Goal: Find specific page/section: Find specific page/section

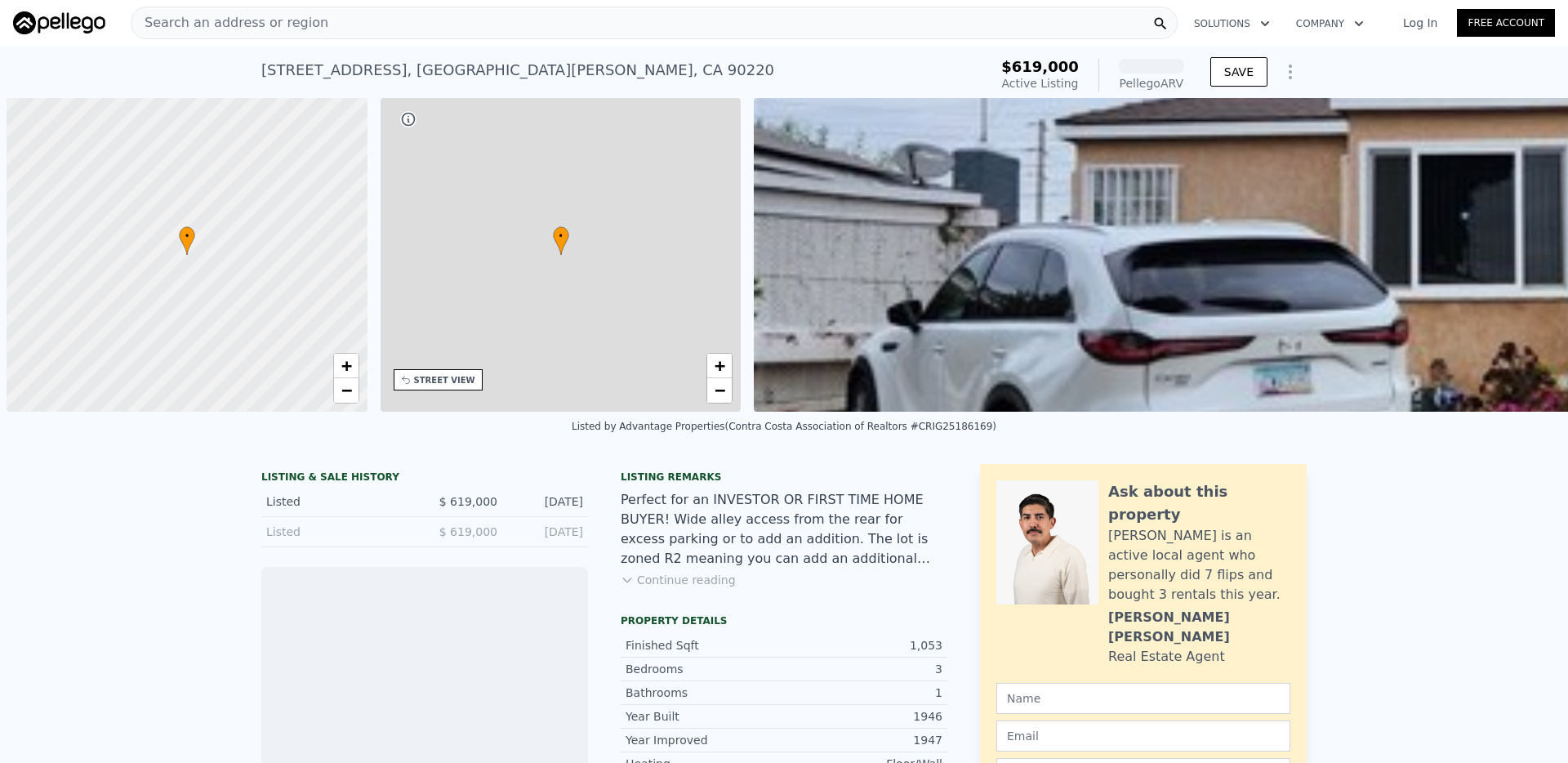
scroll to position [0, 7]
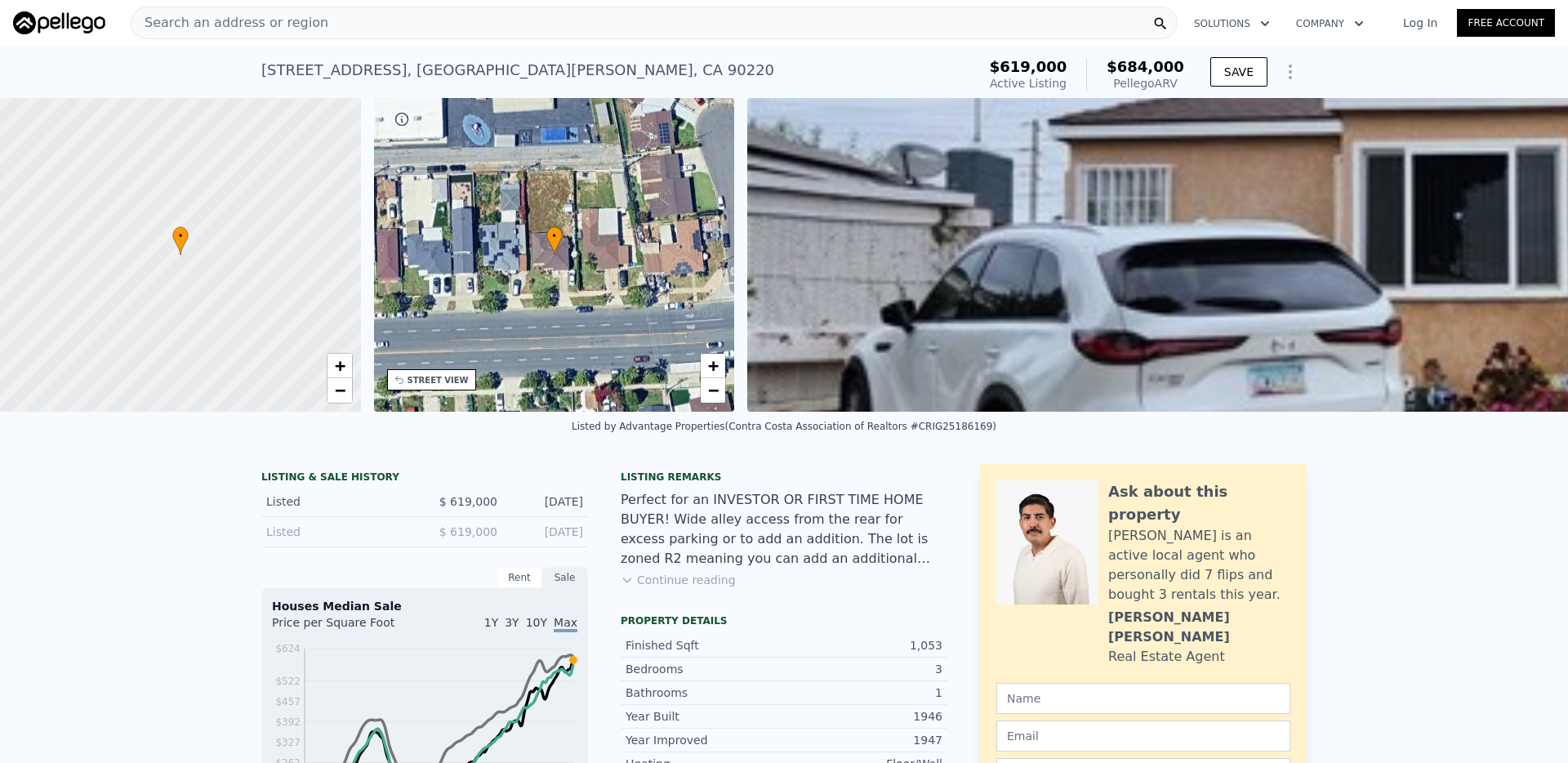
click at [483, 18] on div "Search an address or region" at bounding box center [655, 23] width 1047 height 33
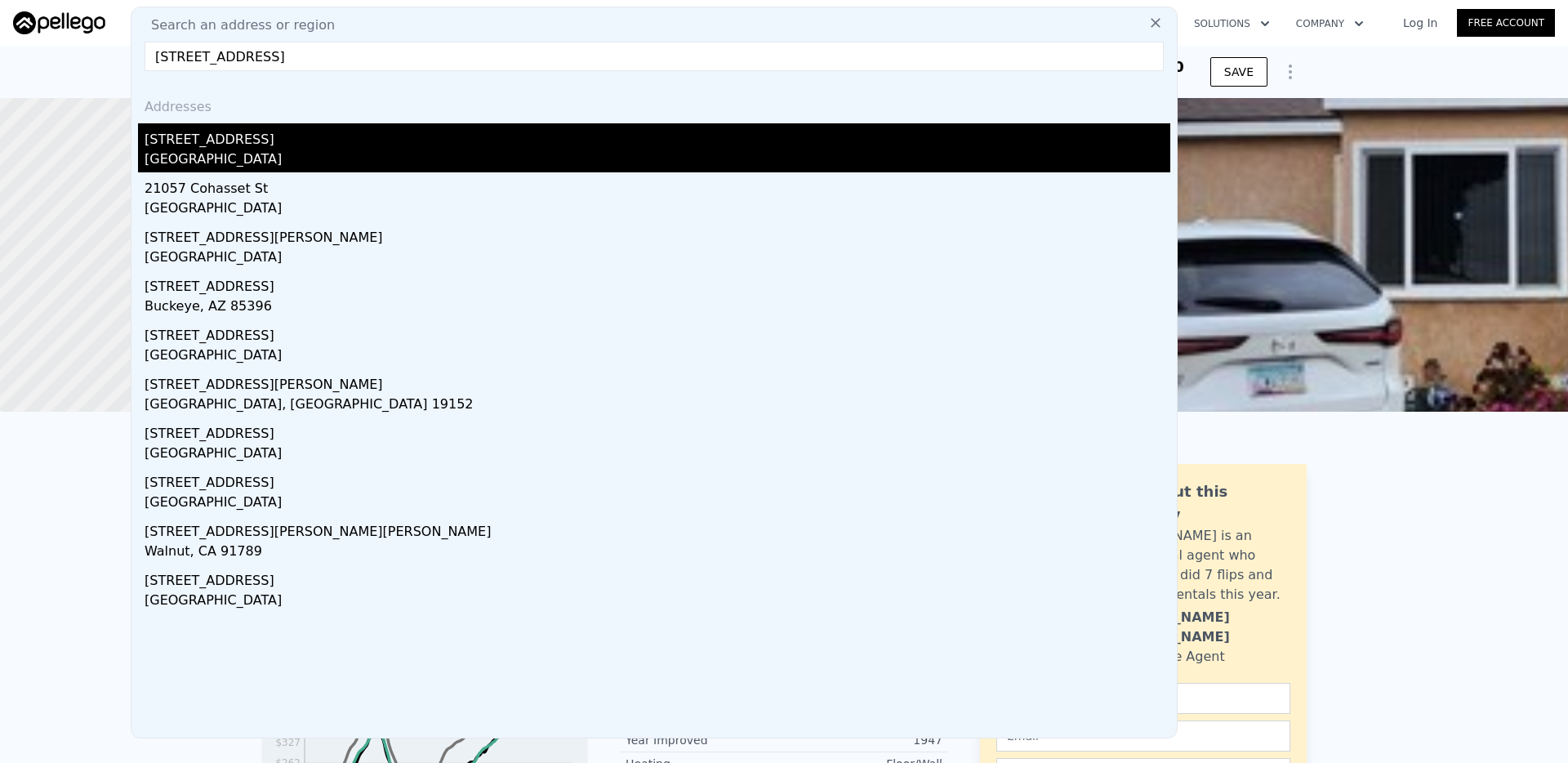
type input "[STREET_ADDRESS]"
click at [262, 143] on div "[STREET_ADDRESS]" at bounding box center [657, 136] width 1026 height 26
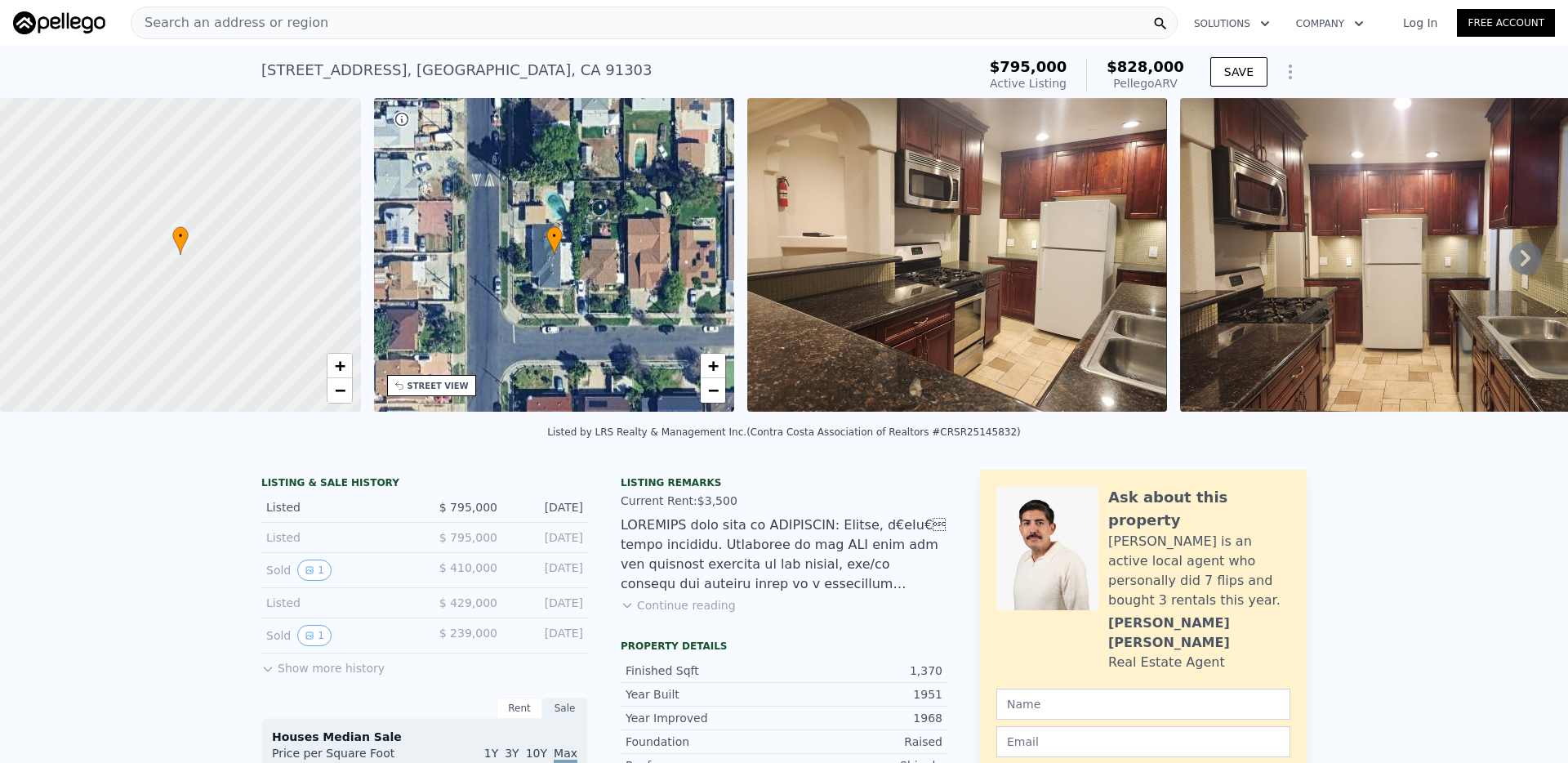
click at [621, 24] on div "Search an address or region" at bounding box center [655, 23] width 1047 height 33
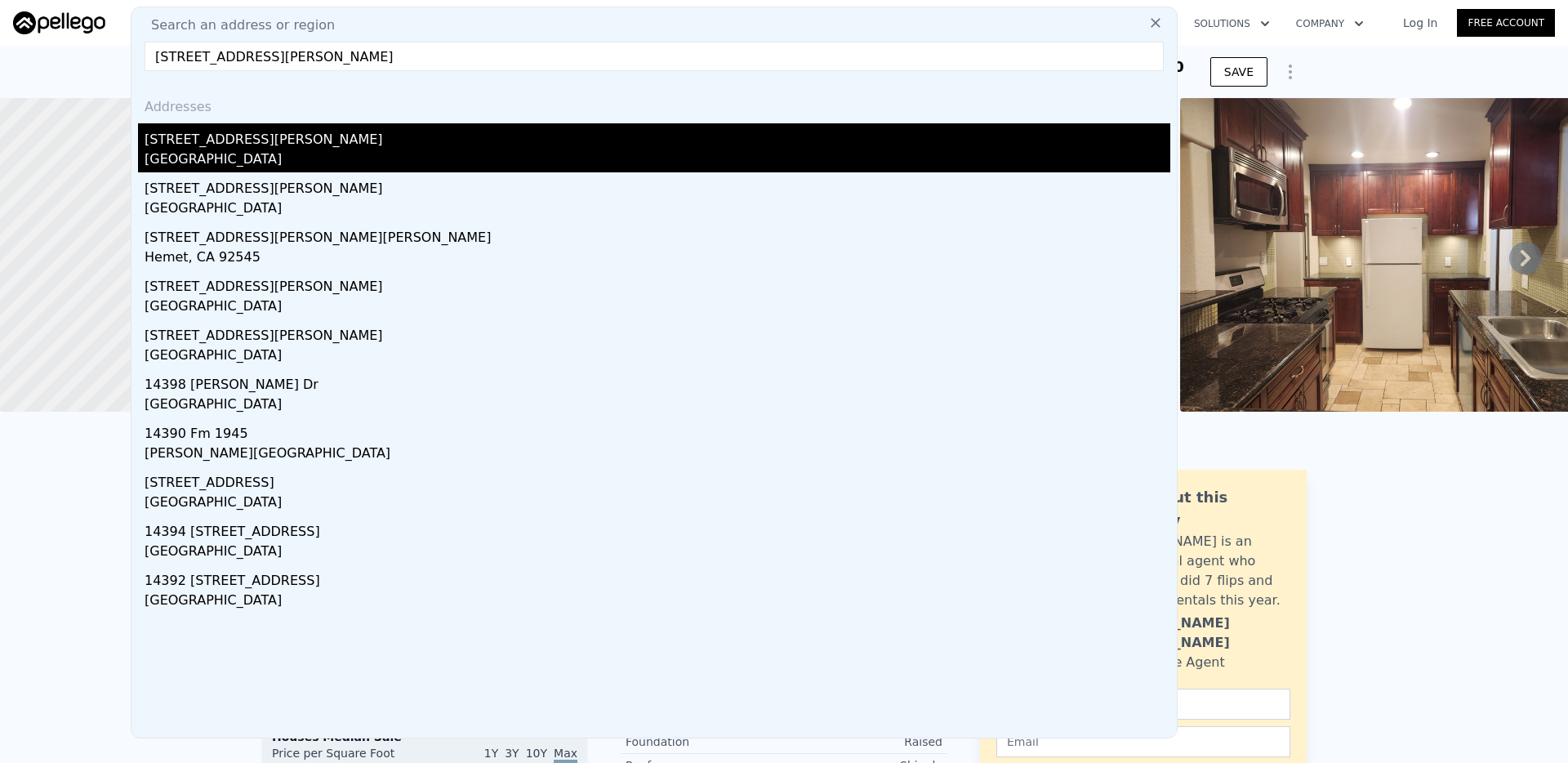
type input "[STREET_ADDRESS][PERSON_NAME]"
click at [423, 136] on div "[STREET_ADDRESS][PERSON_NAME]" at bounding box center [657, 136] width 1026 height 26
